Goal: Task Accomplishment & Management: Manage account settings

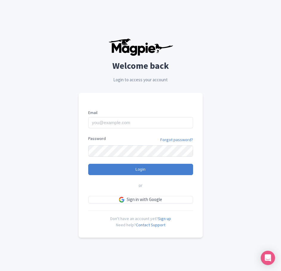
drag, startPoint x: 134, startPoint y: 129, endPoint x: 131, endPoint y: 123, distance: 7.5
click at [134, 129] on form "Email Password Forgot password? Login or Sign in with Google" at bounding box center [140, 157] width 105 height 94
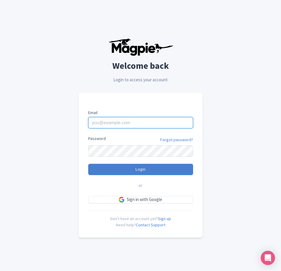
click at [131, 123] on input "Email" at bounding box center [140, 122] width 105 height 11
paste input "[EMAIL_ADDRESS][DOMAIN_NAME]"
type input "[EMAIL_ADDRESS][DOMAIN_NAME]"
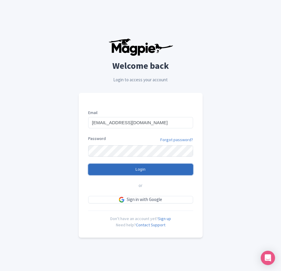
click at [143, 170] on input "Login" at bounding box center [140, 169] width 105 height 11
type input "Logging in..."
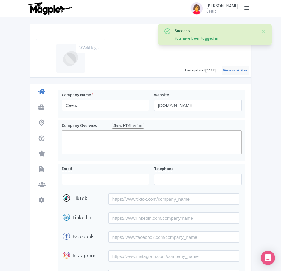
click at [247, 8] on span at bounding box center [247, 8] width 5 height 1
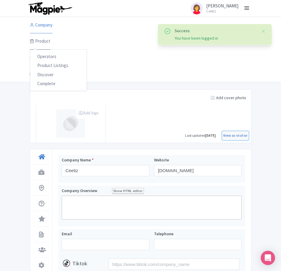
click at [44, 40] on link "Product" at bounding box center [40, 41] width 21 height 17
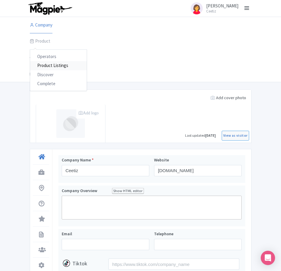
click at [50, 64] on link "Product Listings" at bounding box center [58, 65] width 57 height 9
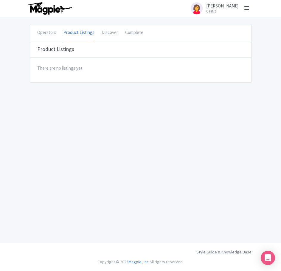
click at [45, 11] on img at bounding box center [50, 8] width 46 height 13
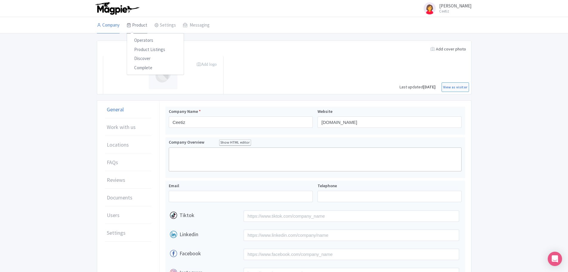
click at [140, 24] on link "Product" at bounding box center [137, 25] width 21 height 17
click at [148, 58] on link "Discover" at bounding box center [155, 58] width 57 height 9
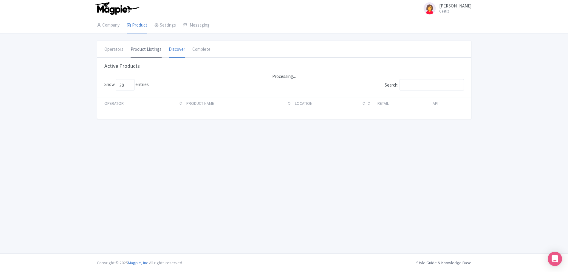
click at [156, 51] on link "Product Listings" at bounding box center [146, 49] width 31 height 17
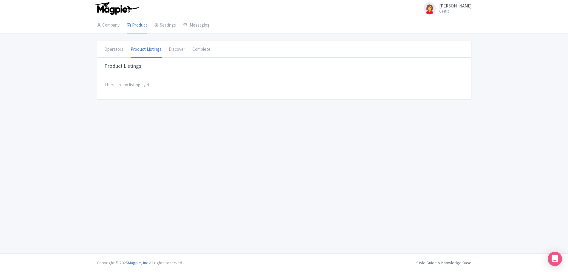
drag, startPoint x: 131, startPoint y: 67, endPoint x: 180, endPoint y: 58, distance: 50.3
click at [132, 67] on h3 "Product Listings" at bounding box center [122, 66] width 37 height 7
click at [209, 50] on li "Complete" at bounding box center [201, 49] width 25 height 16
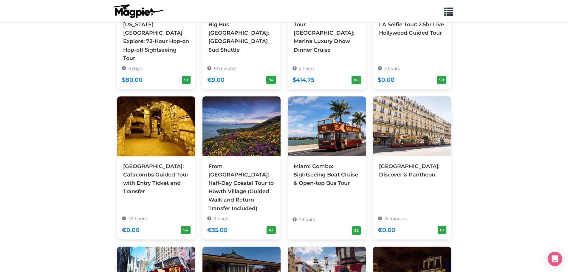
scroll to position [1619, 0]
